Goal: Task Accomplishment & Management: Manage account settings

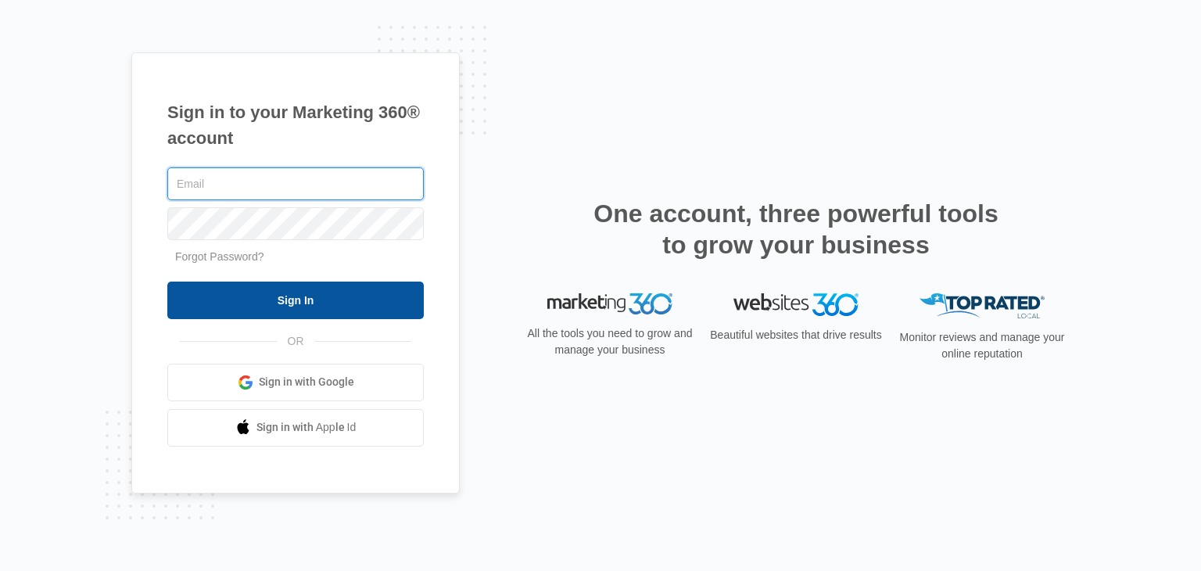
type input "[EMAIL_ADDRESS][DOMAIN_NAME]"
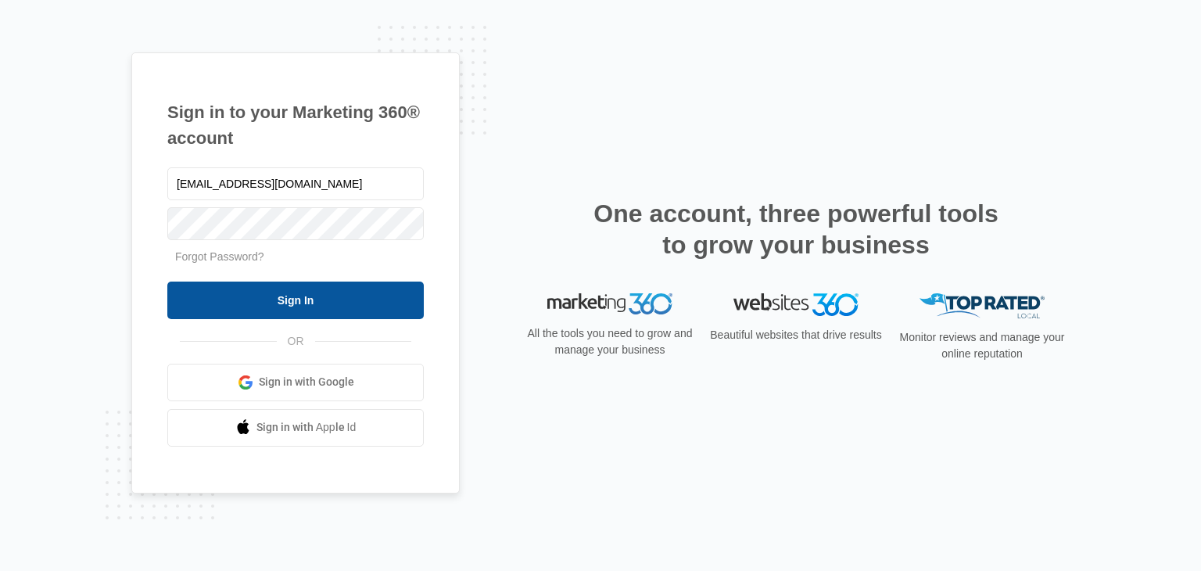
click at [397, 299] on input "Sign In" at bounding box center [295, 300] width 256 height 38
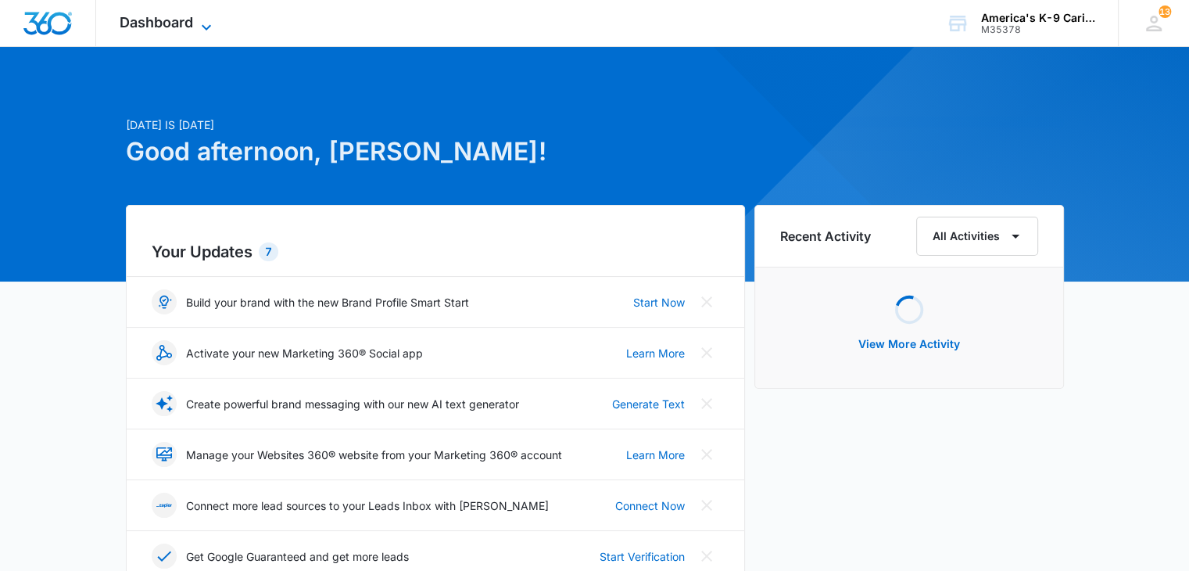
click at [193, 26] on span "Dashboard" at bounding box center [156, 22] width 73 height 16
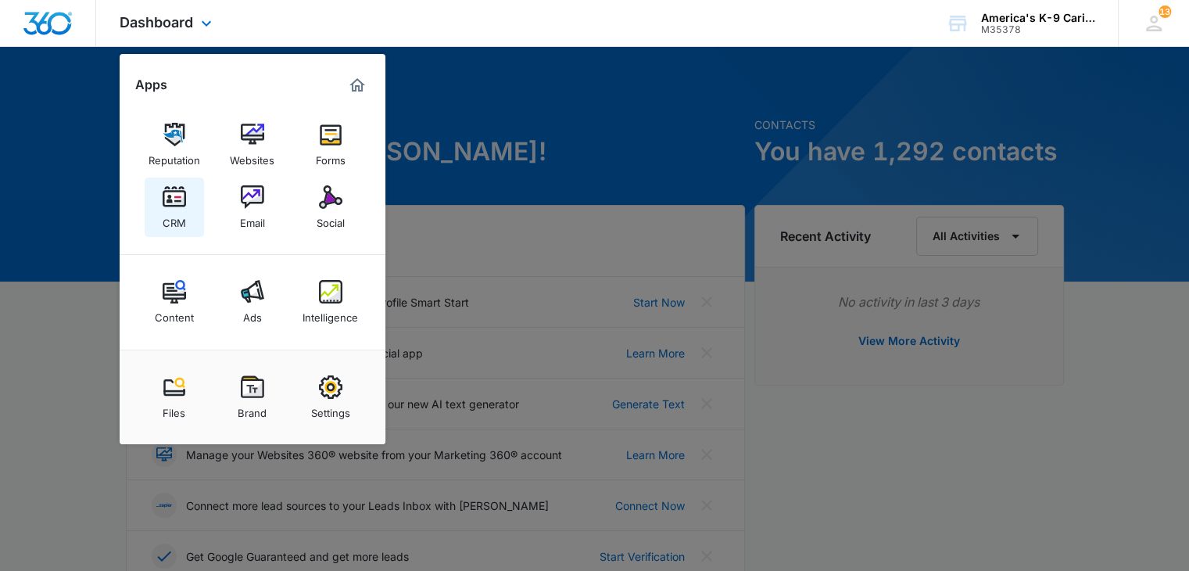
click at [176, 206] on img at bounding box center [174, 196] width 23 height 23
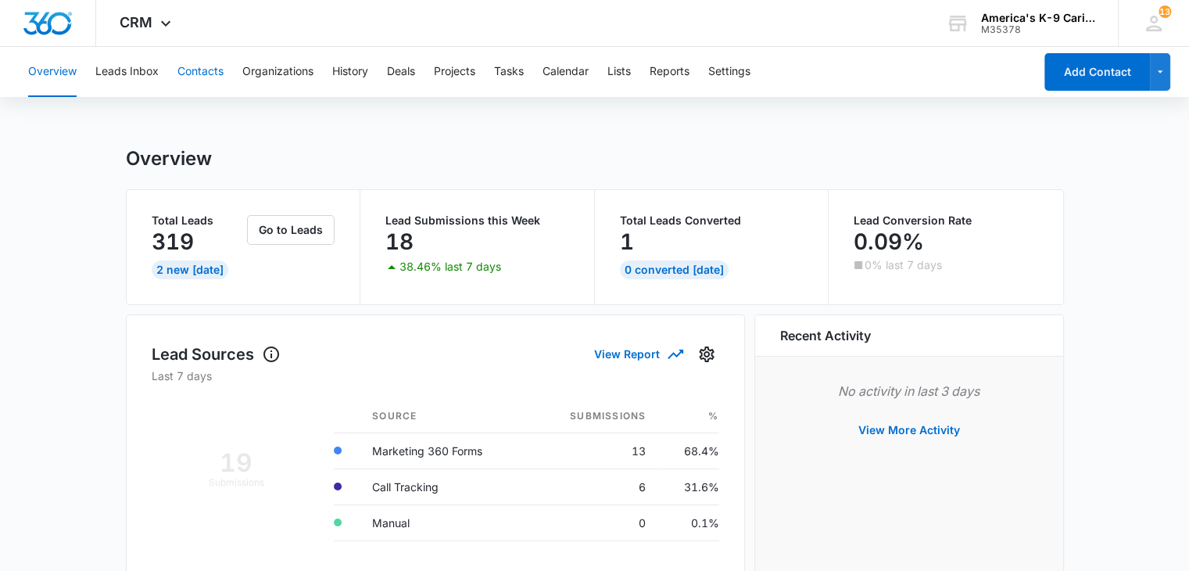
click at [201, 84] on button "Contacts" at bounding box center [200, 72] width 46 height 50
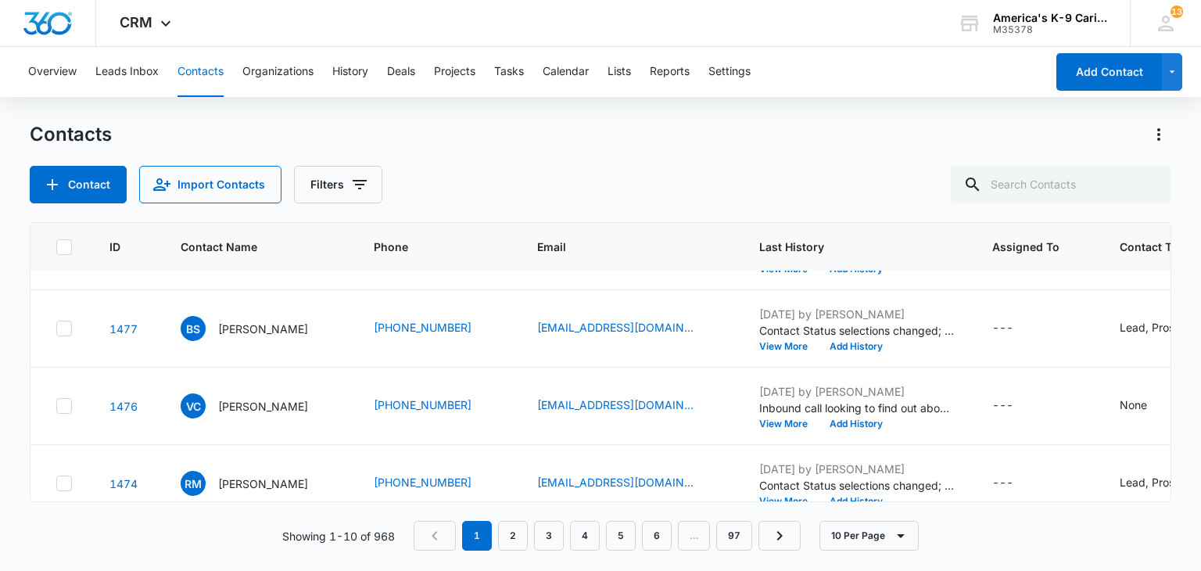
scroll to position [554, 0]
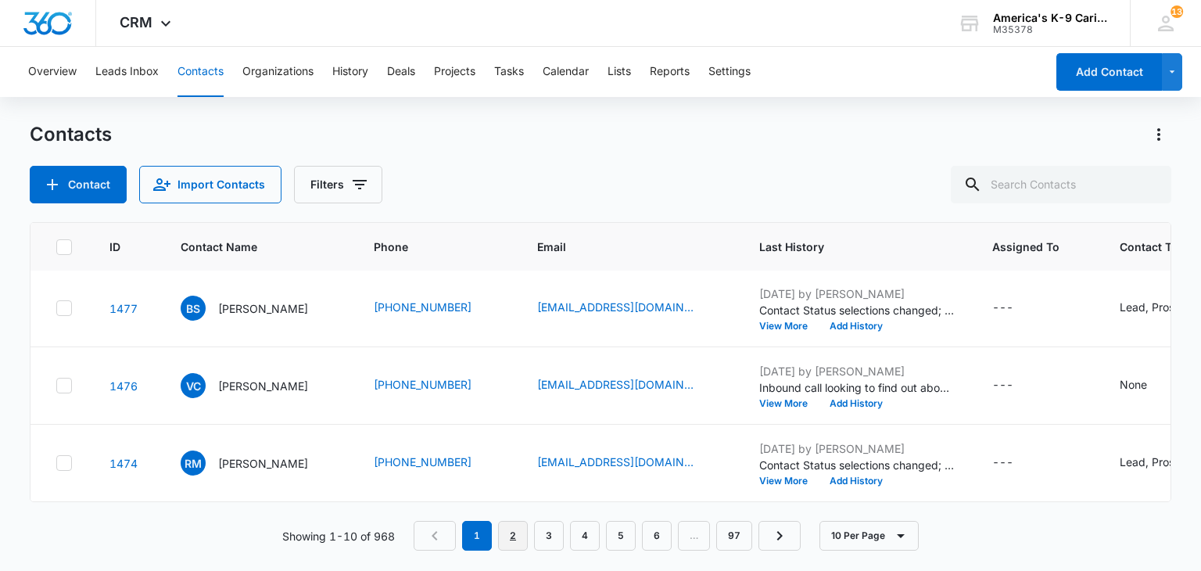
click at [514, 544] on link "2" at bounding box center [513, 536] width 30 height 30
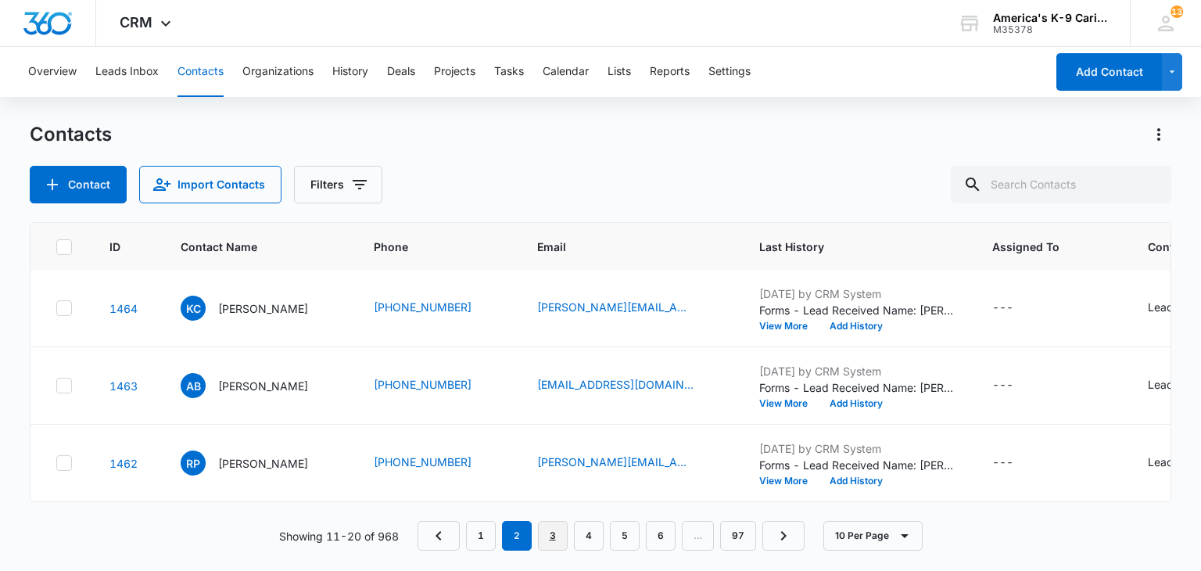
click at [548, 545] on link "3" at bounding box center [553, 536] width 30 height 30
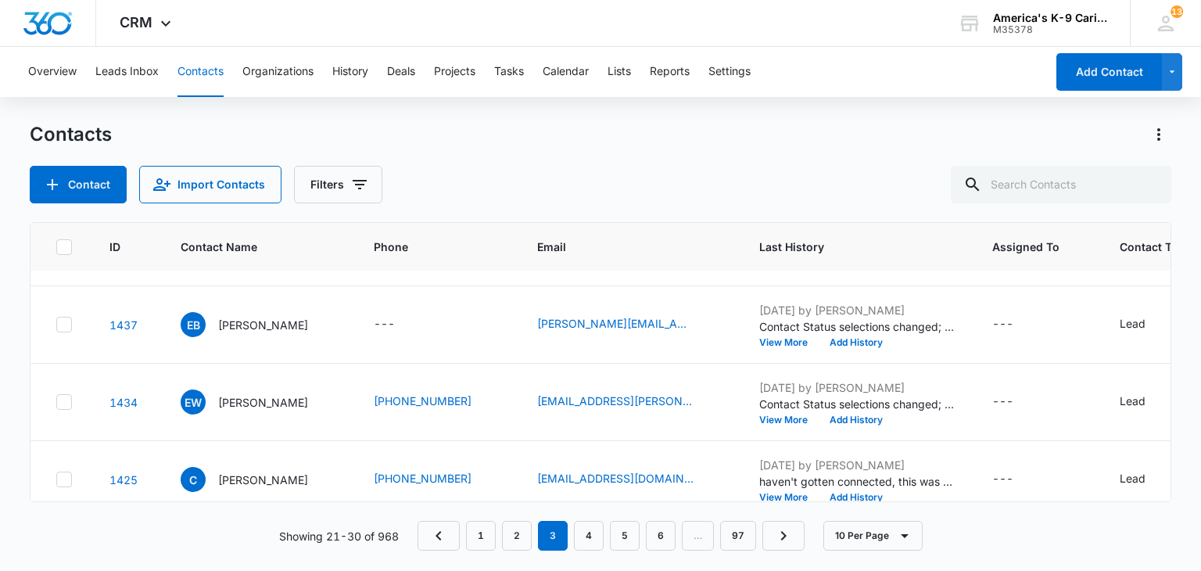
scroll to position [335, 0]
